Goal: Information Seeking & Learning: Understand process/instructions

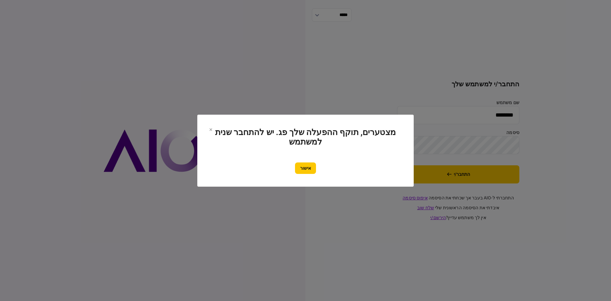
drag, startPoint x: 300, startPoint y: 165, endPoint x: 292, endPoint y: 166, distance: 8.3
click at [300, 163] on button "אישור" at bounding box center [305, 167] width 21 height 11
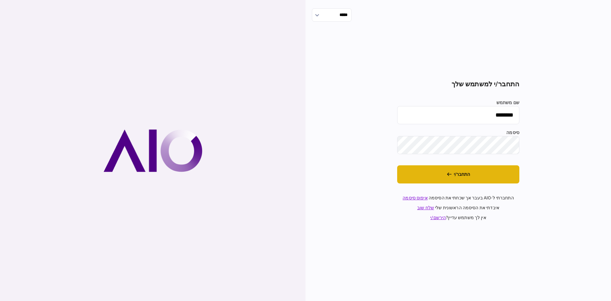
click at [411, 173] on button "התחבר/י" at bounding box center [458, 174] width 122 height 18
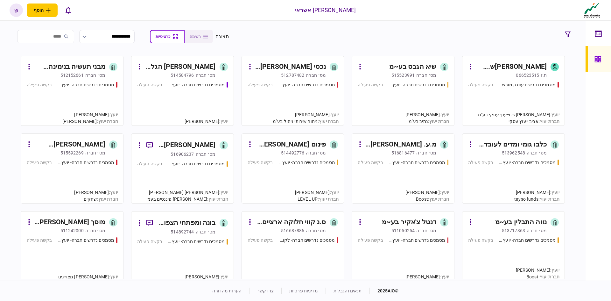
click at [511, 143] on div "כלבו גומי ומדים לעובד בע~מ" at bounding box center [511, 144] width 71 height 10
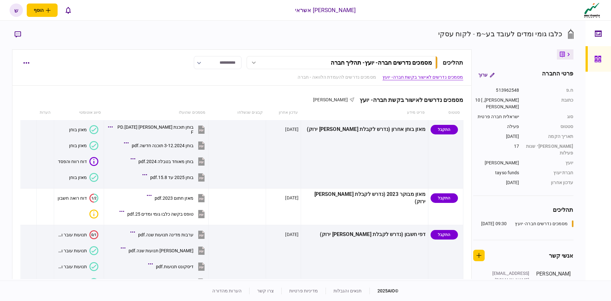
click at [22, 32] on button "button" at bounding box center [17, 34] width 11 height 11
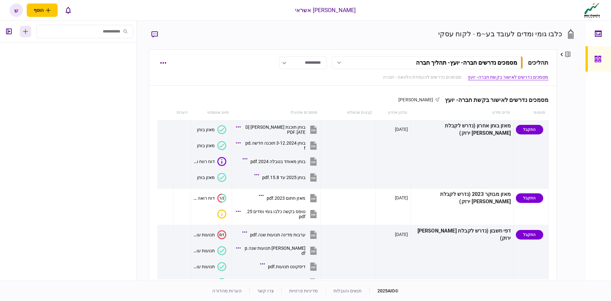
click at [29, 32] on button "button" at bounding box center [25, 31] width 11 height 11
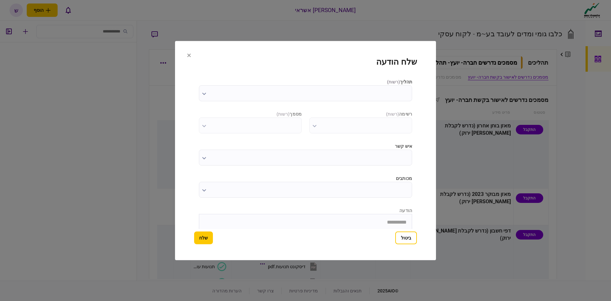
click at [188, 53] on icon at bounding box center [189, 55] width 4 height 4
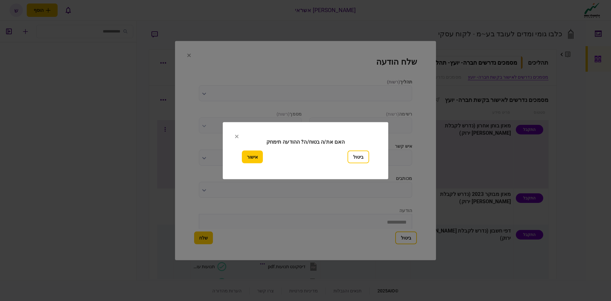
click at [254, 157] on button "אישור" at bounding box center [252, 156] width 21 height 13
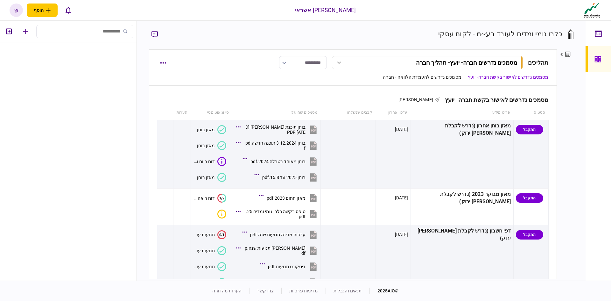
click at [436, 80] on link "מסמכים נדרשים להעמדת הלוואה - חברה" at bounding box center [422, 77] width 78 height 7
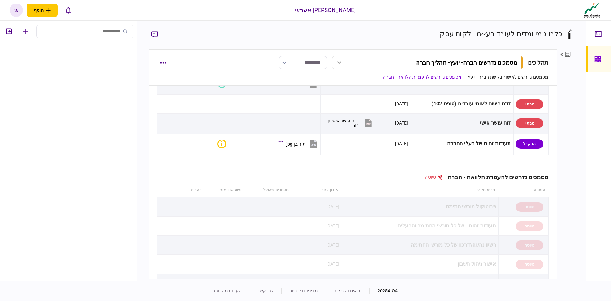
click at [493, 74] on link "מסמכים נדרשים לאישור בקשת חברה- יועץ" at bounding box center [508, 77] width 81 height 7
